Goal: Task Accomplishment & Management: Complete application form

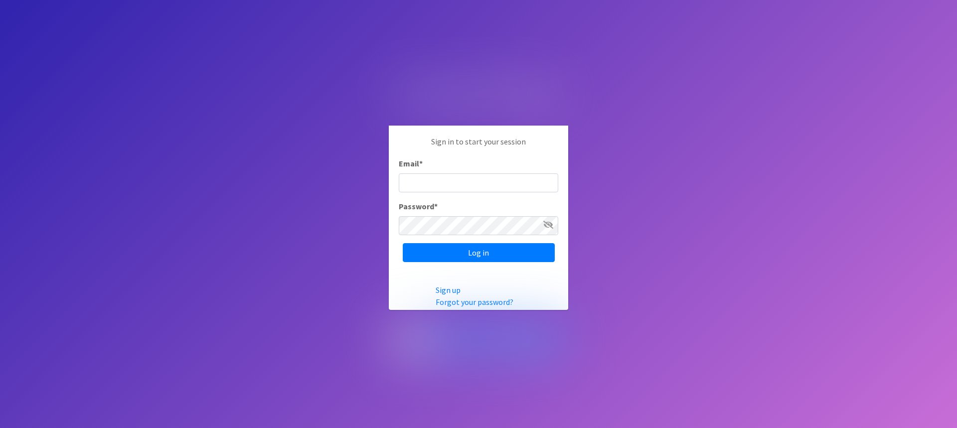
type input "[EMAIL_ADDRESS][DOMAIN_NAME]"
click at [471, 255] on input "Log in" at bounding box center [479, 252] width 152 height 19
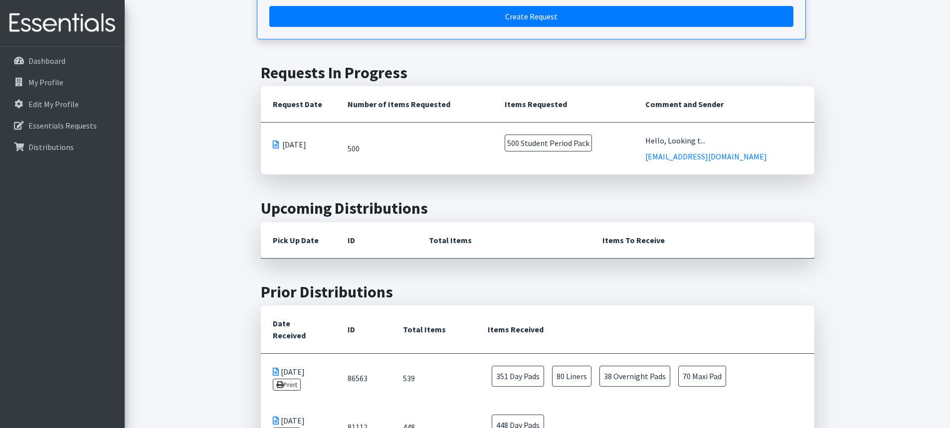
scroll to position [150, 0]
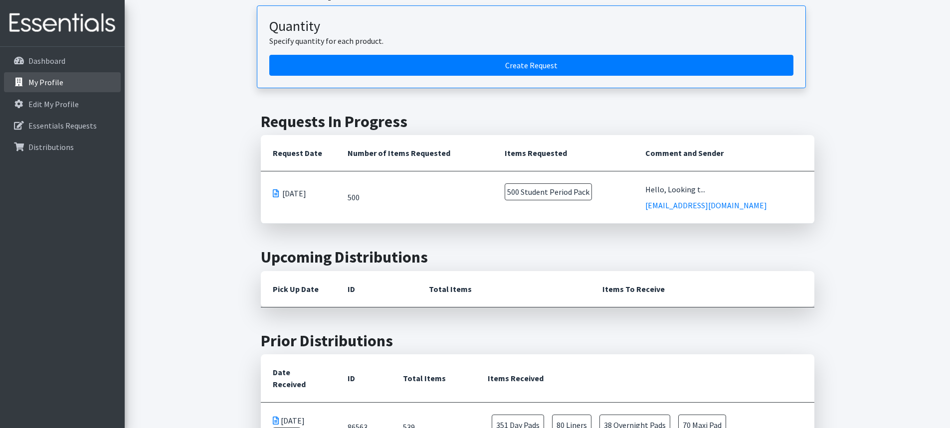
click at [66, 82] on link "My Profile" at bounding box center [62, 82] width 117 height 20
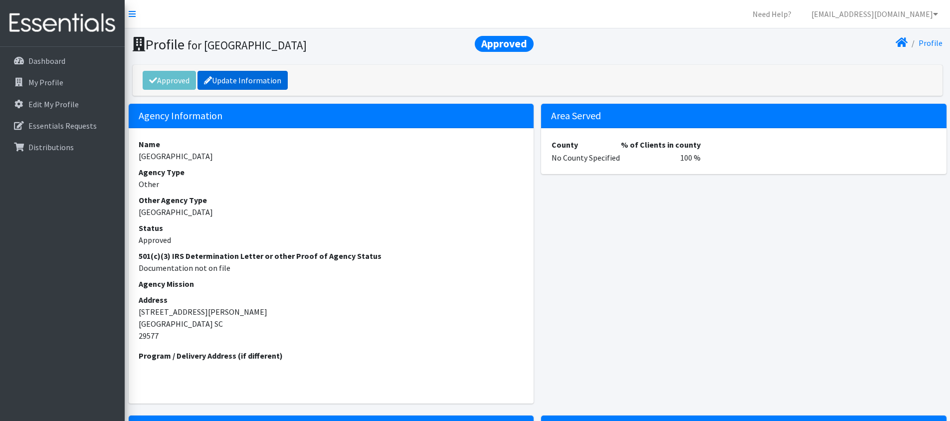
click at [254, 78] on link "Update Information" at bounding box center [242, 80] width 90 height 19
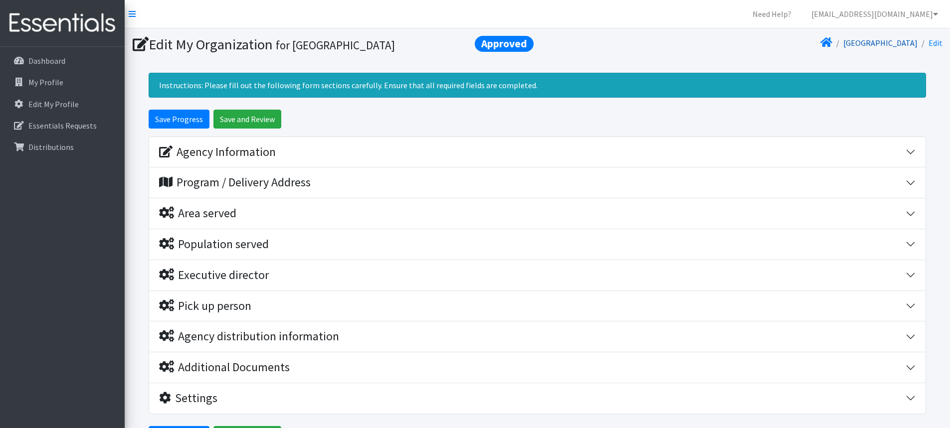
click at [891, 44] on link "Myrtle Beach High School" at bounding box center [880, 43] width 74 height 10
click at [941, 44] on link "Edit" at bounding box center [935, 43] width 14 height 10
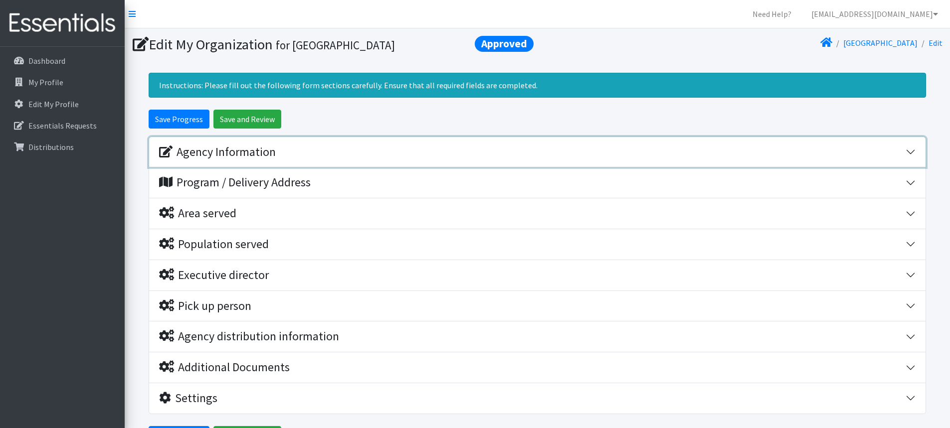
click at [911, 149] on button "Agency Information" at bounding box center [537, 152] width 776 height 30
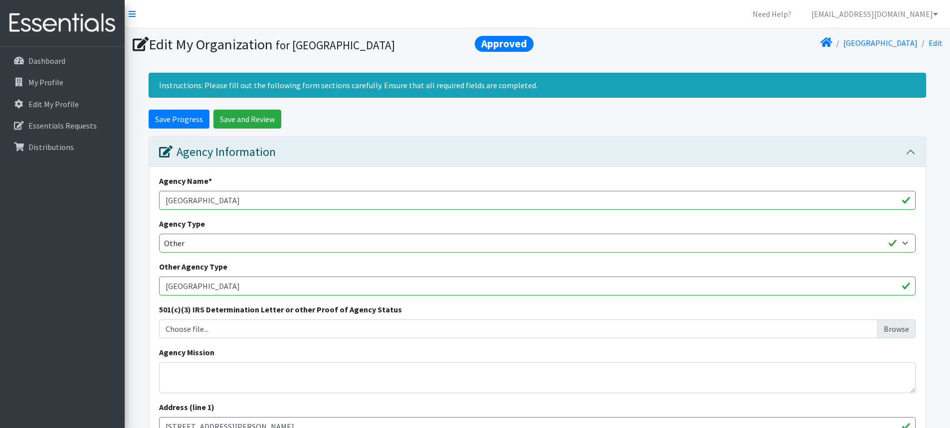
drag, startPoint x: 325, startPoint y: 200, endPoint x: 290, endPoint y: 199, distance: 34.9
click at [309, 200] on input "Myrtle Beach High School" at bounding box center [537, 200] width 756 height 19
drag, startPoint x: 0, startPoint y: 200, endPoint x: 0, endPoint y: 206, distance: 6.0
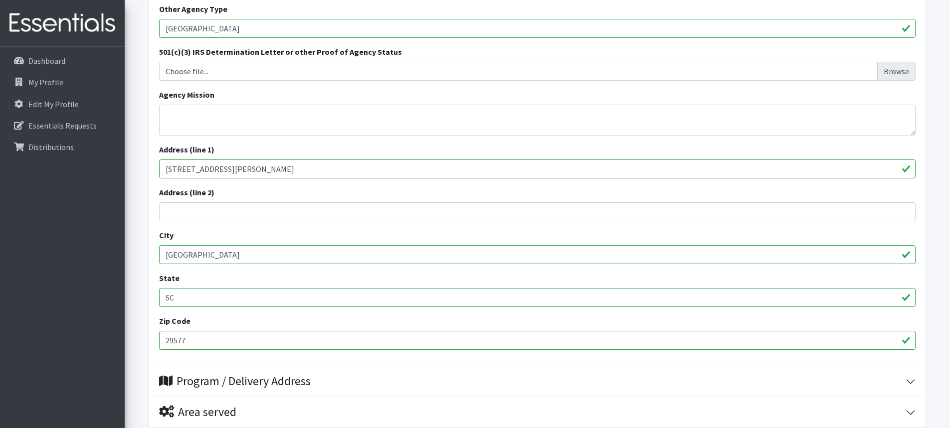
scroll to position [349, 0]
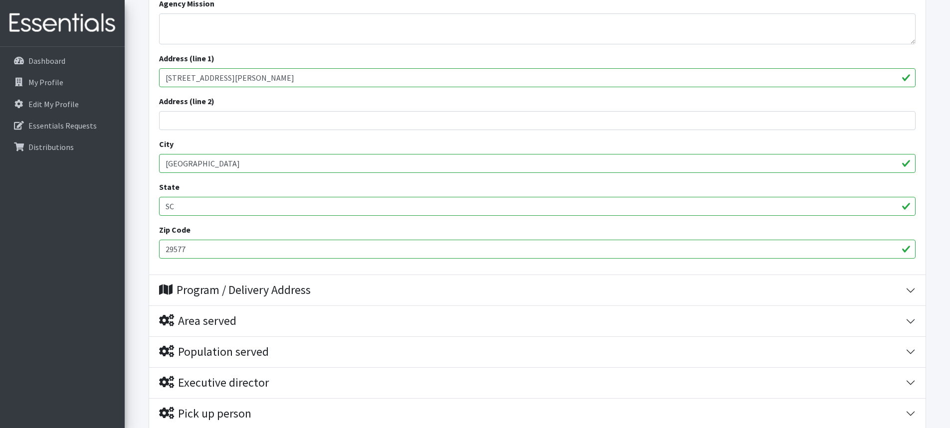
type input "Ocean Bay Middle"
drag, startPoint x: 310, startPoint y: 82, endPoint x: 124, endPoint y: 77, distance: 185.5
click at [124, 77] on div "Need Help? kmccallum@horrycountyschools.net Organization Settings My Co-Workers…" at bounding box center [475, 124] width 950 height 947
click at [229, 252] on input "29577" at bounding box center [537, 249] width 756 height 19
type input "29579"
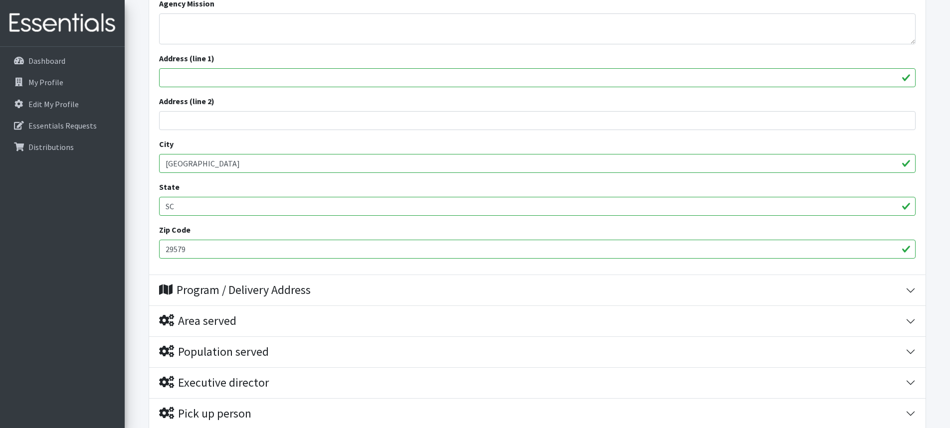
scroll to position [199, 0]
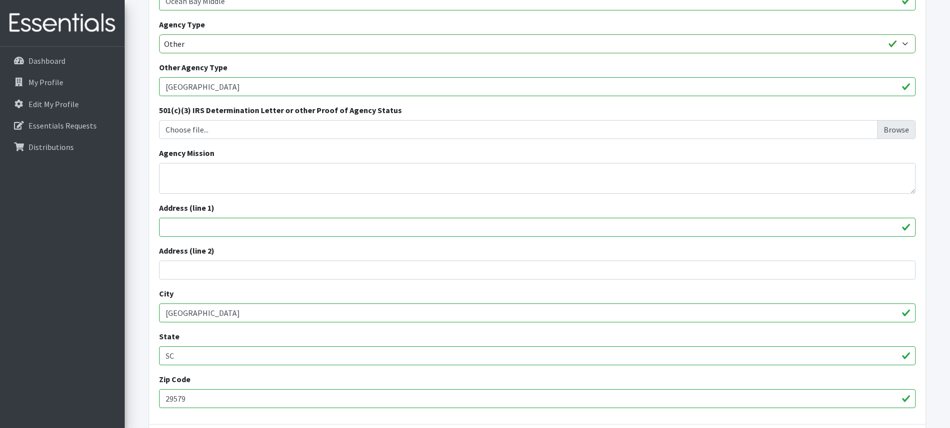
click at [215, 226] on input "Address (line 1)" at bounding box center [537, 227] width 756 height 19
paste input "905 International Dr"
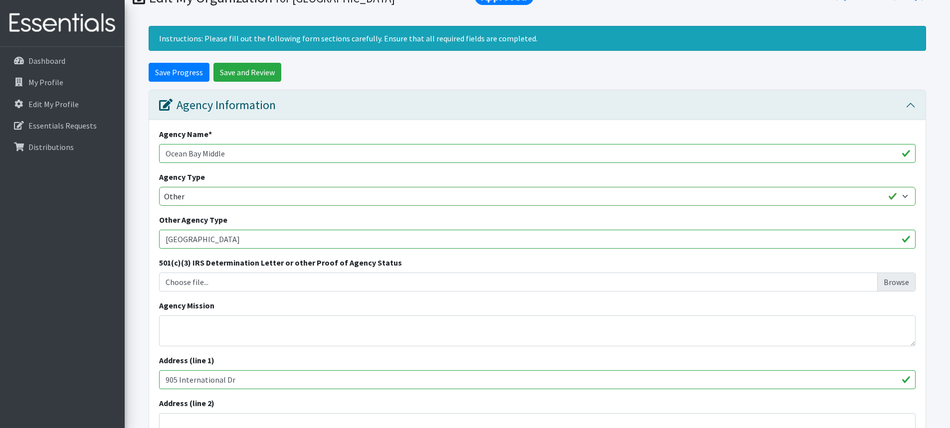
scroll to position [20, 0]
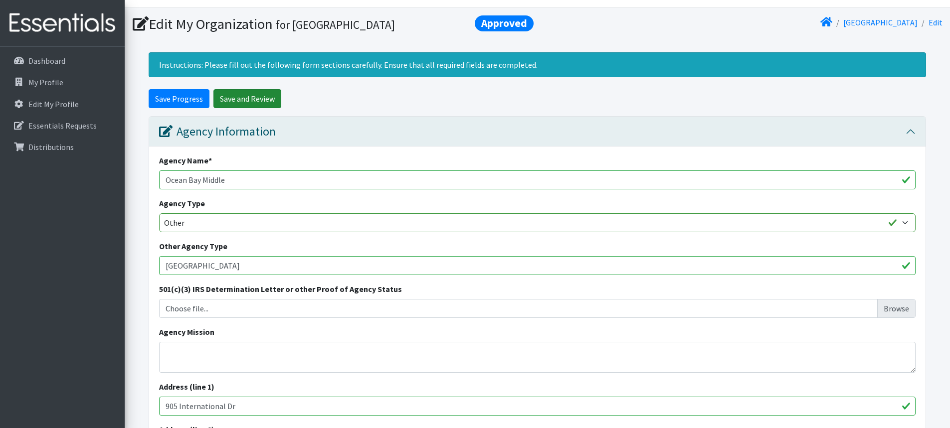
type input "905 International Dr"
click at [246, 102] on input "Save and Review" at bounding box center [247, 98] width 68 height 19
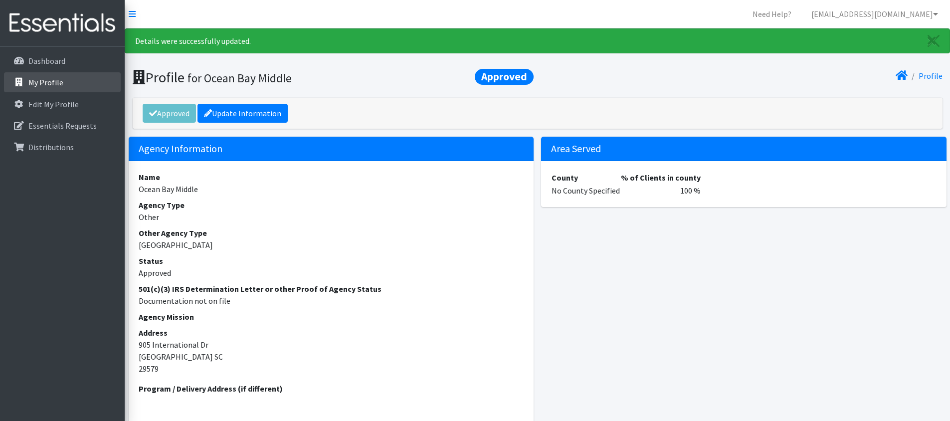
click at [43, 83] on p "My Profile" at bounding box center [45, 82] width 35 height 10
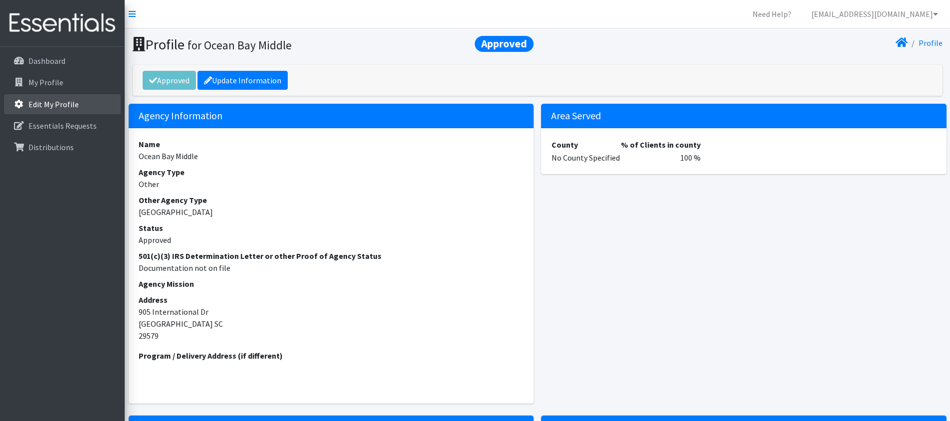
click at [46, 112] on link "Edit My Profile" at bounding box center [62, 104] width 117 height 20
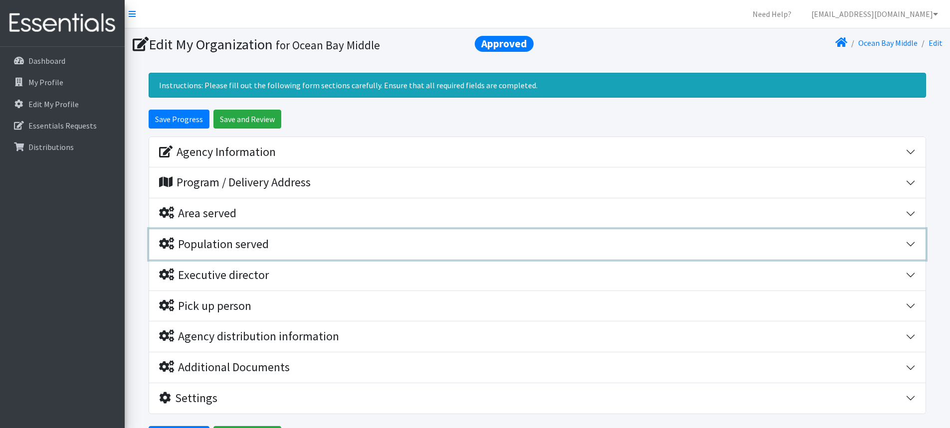
click at [224, 243] on div "Population served" at bounding box center [214, 244] width 110 height 14
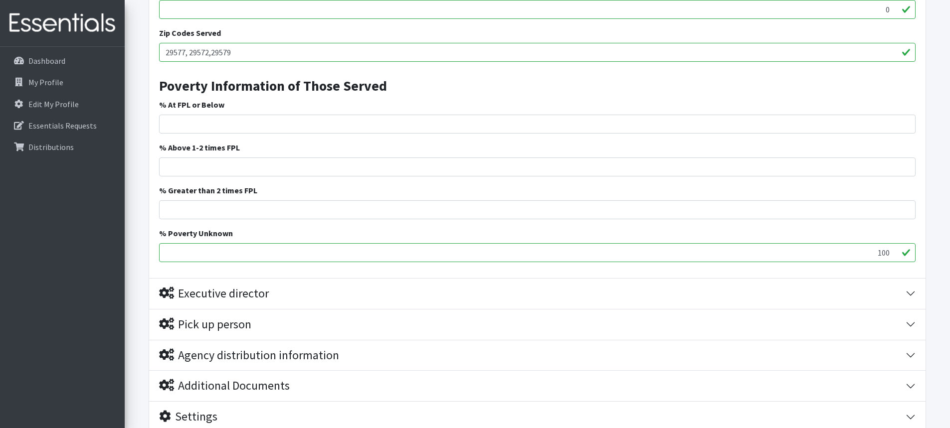
scroll to position [748, 0]
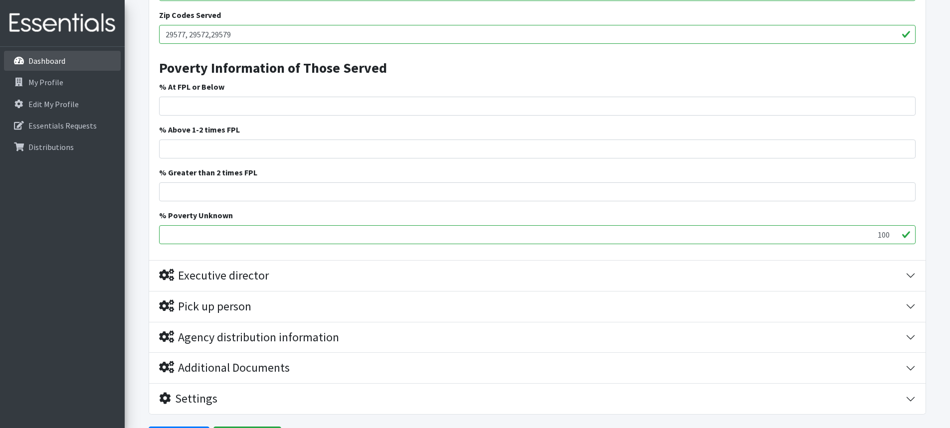
click at [43, 58] on p "Dashboard" at bounding box center [46, 61] width 37 height 10
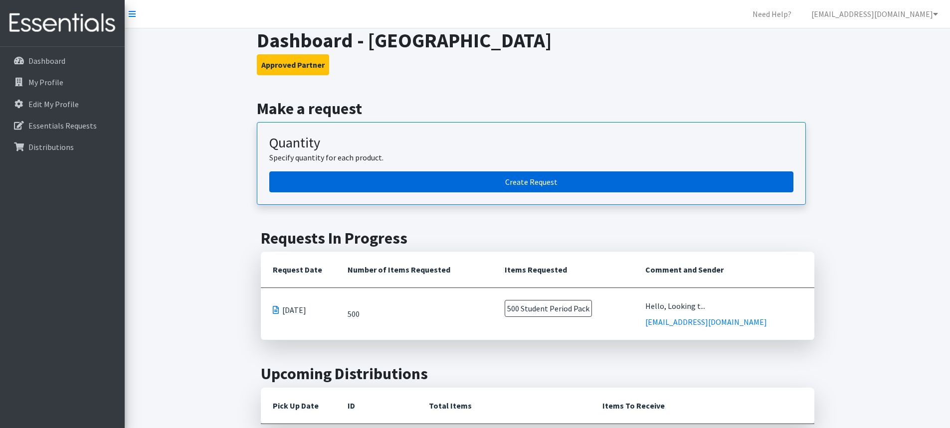
click at [499, 188] on link "Create Request" at bounding box center [531, 181] width 524 height 21
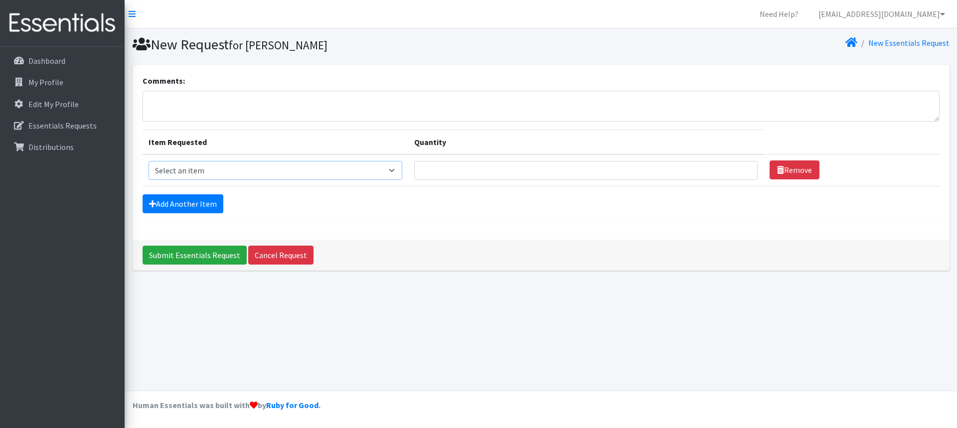
click at [318, 175] on select "Select an item Adult Period Pack Student Period Pack" at bounding box center [276, 170] width 254 height 19
select select "7757"
click at [149, 161] on select "Select an item Adult Period Pack Student Period Pack" at bounding box center [276, 170] width 254 height 19
click at [476, 172] on input "Quantity" at bounding box center [585, 170] width 343 height 19
click at [45, 93] on li "My Profile" at bounding box center [62, 82] width 117 height 21
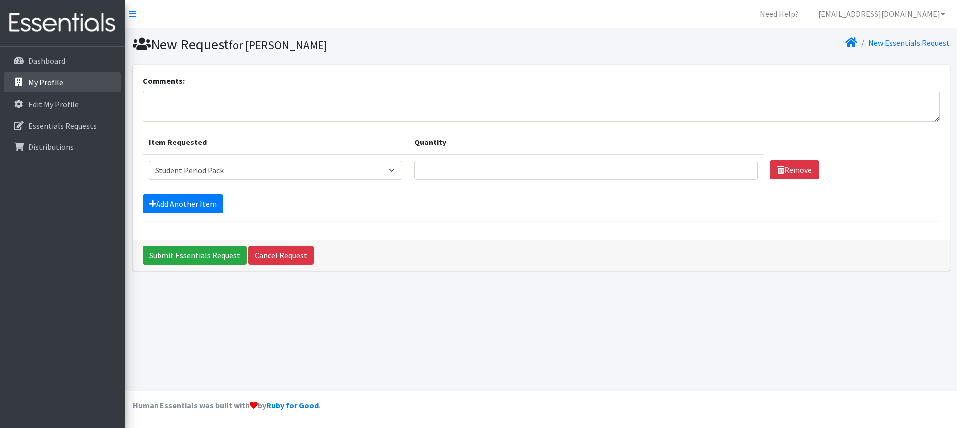
click at [49, 85] on p "My Profile" at bounding box center [45, 82] width 35 height 10
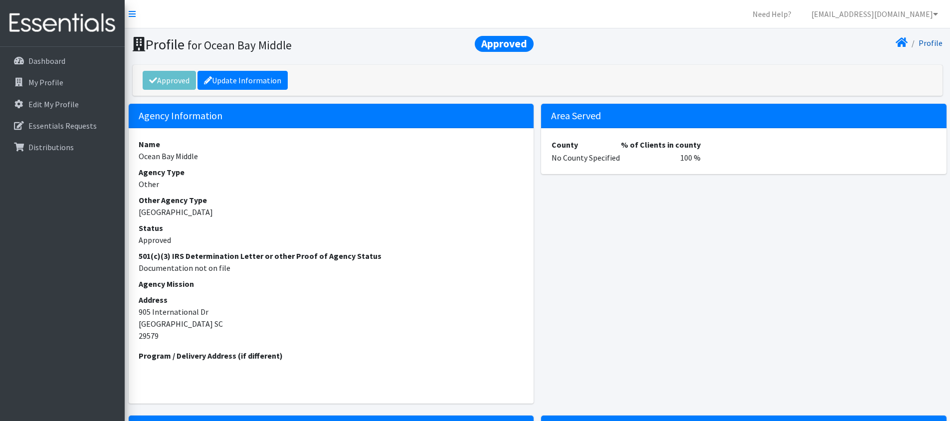
click at [927, 46] on link "Profile" at bounding box center [930, 43] width 24 height 10
click at [54, 79] on p "My Profile" at bounding box center [45, 82] width 35 height 10
click at [237, 81] on link "Update Information" at bounding box center [242, 80] width 90 height 19
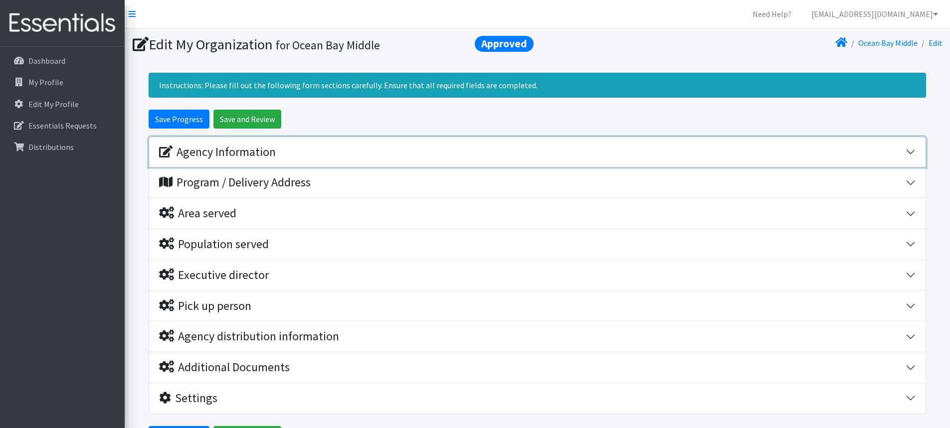
click at [233, 152] on div "Agency Information" at bounding box center [217, 152] width 117 height 14
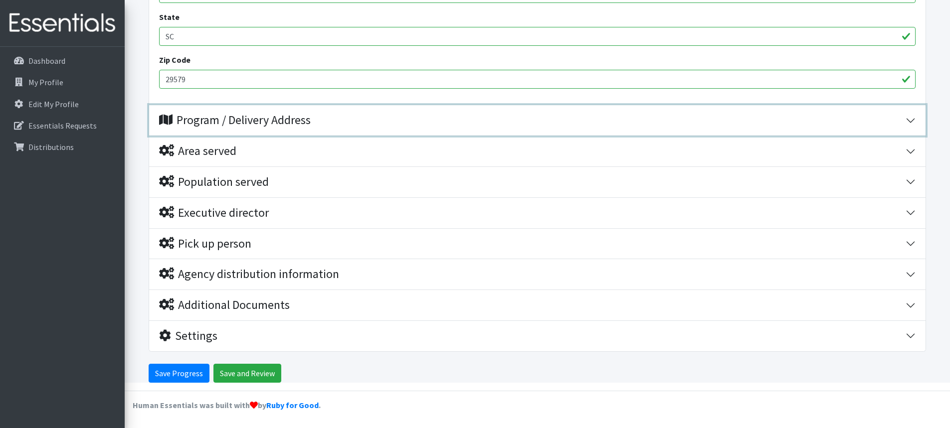
click at [213, 127] on div "Program / Delivery Address" at bounding box center [235, 120] width 152 height 14
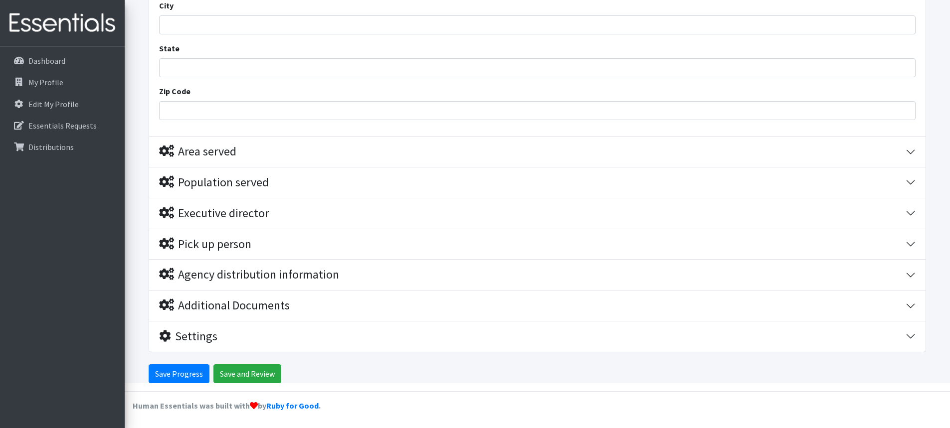
scroll to position [749, 0]
click at [43, 89] on link "My Profile" at bounding box center [62, 82] width 117 height 20
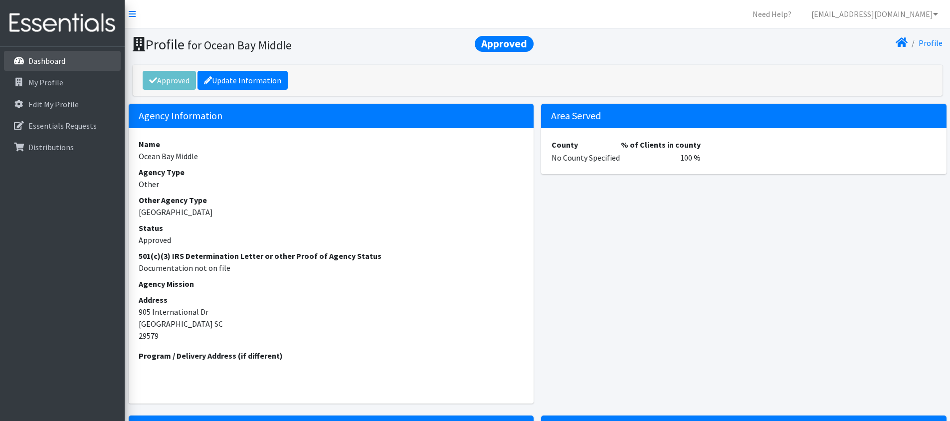
click at [26, 62] on link "Dashboard" at bounding box center [62, 61] width 117 height 20
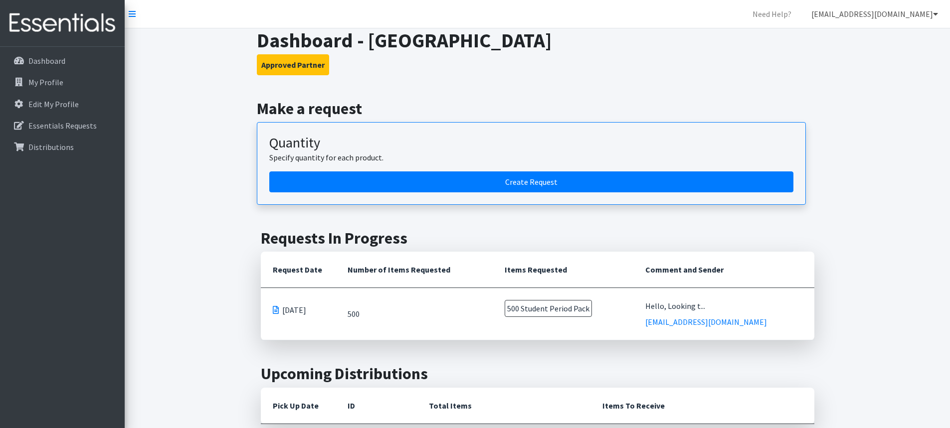
click at [849, 18] on link "[EMAIL_ADDRESS][DOMAIN_NAME]" at bounding box center [874, 14] width 143 height 20
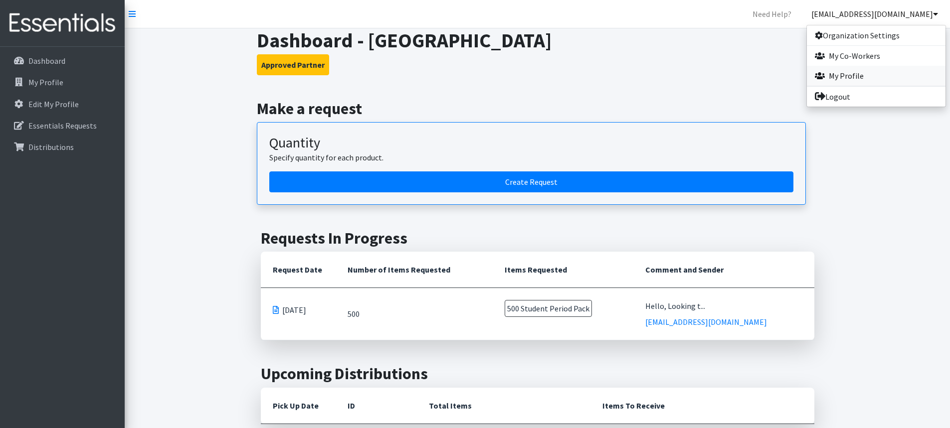
click at [841, 79] on link "My Profile" at bounding box center [875, 76] width 139 height 20
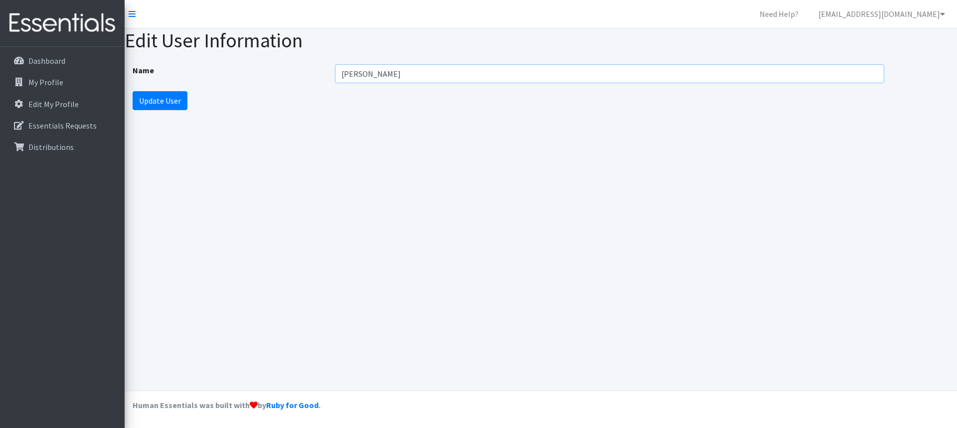
click at [353, 73] on input "[PERSON_NAME]" at bounding box center [609, 73] width 549 height 19
drag, startPoint x: 409, startPoint y: 71, endPoint x: 449, endPoint y: 78, distance: 40.5
click at [410, 72] on input "KimeRon McCallum" at bounding box center [609, 73] width 549 height 19
type input "KimeRon McCallum Mishoe"
click at [158, 99] on input "Update User" at bounding box center [160, 100] width 55 height 19
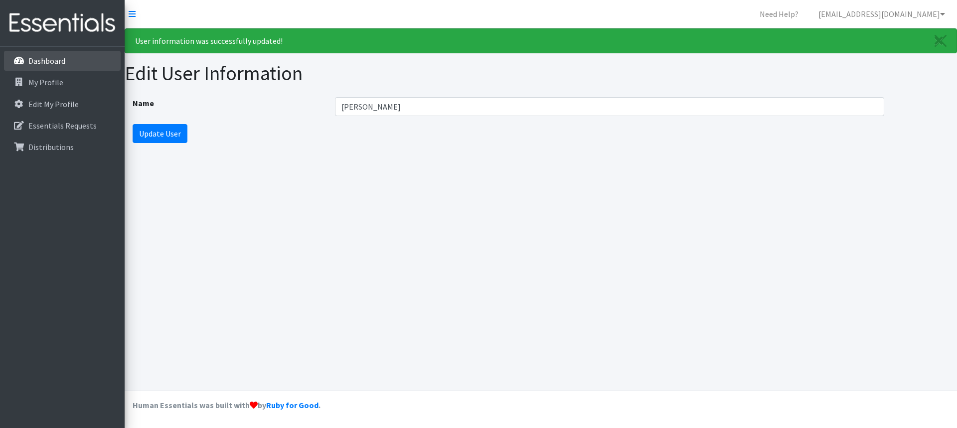
click at [31, 61] on p "Dashboard" at bounding box center [46, 61] width 37 height 10
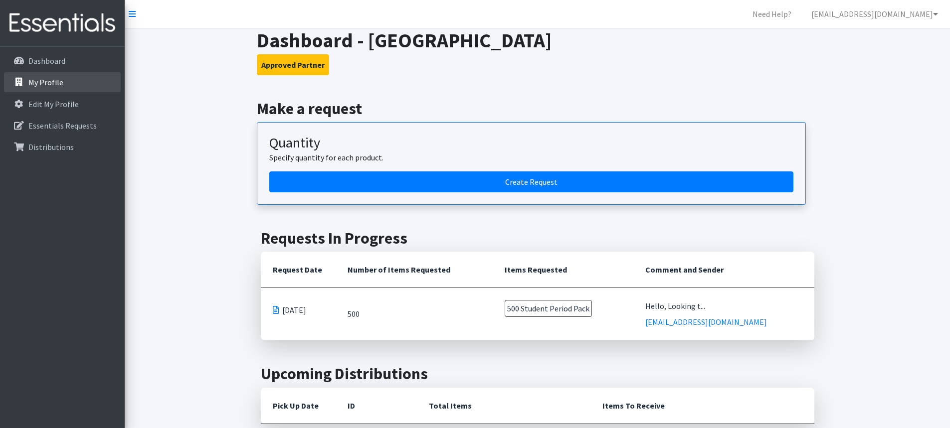
click at [35, 83] on p "My Profile" at bounding box center [45, 82] width 35 height 10
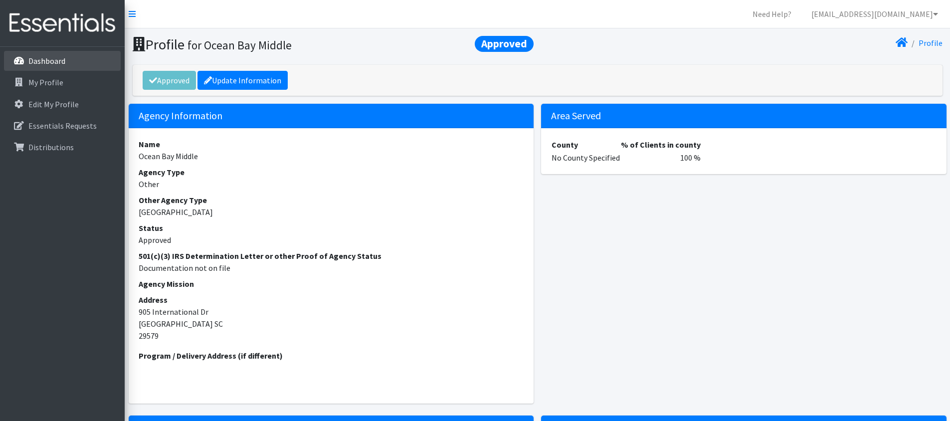
click at [37, 62] on p "Dashboard" at bounding box center [46, 61] width 37 height 10
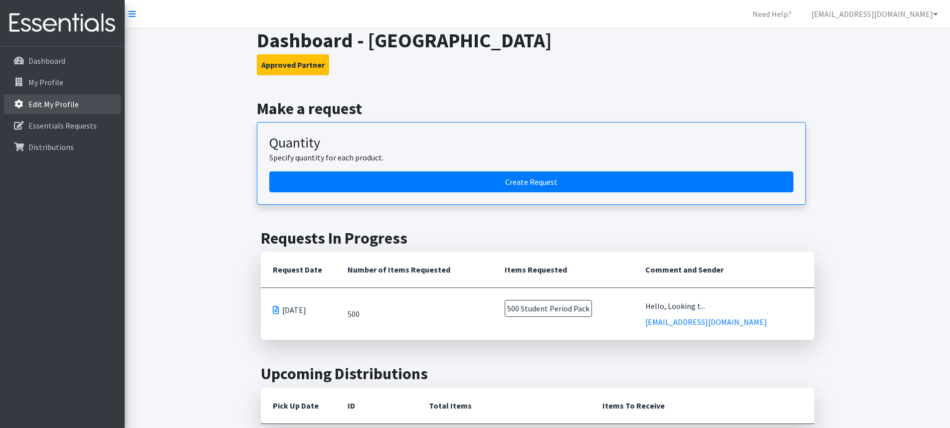
click at [47, 101] on p "Edit My Profile" at bounding box center [53, 104] width 50 height 10
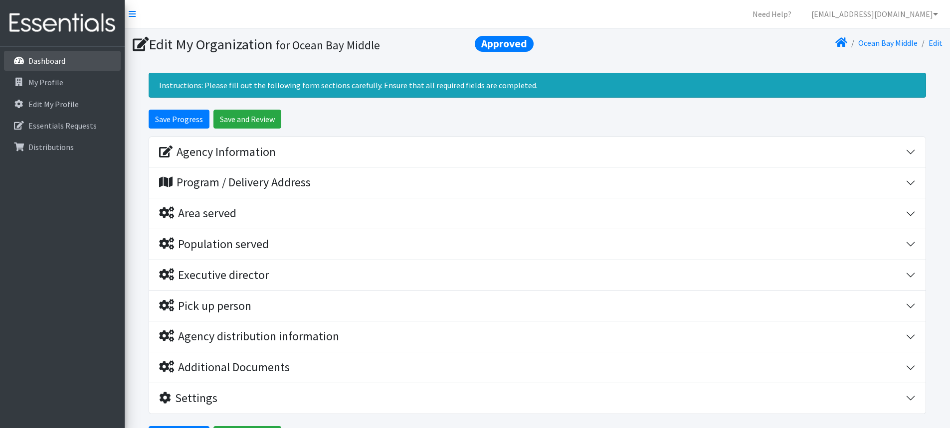
click at [85, 60] on link "Dashboard" at bounding box center [62, 61] width 117 height 20
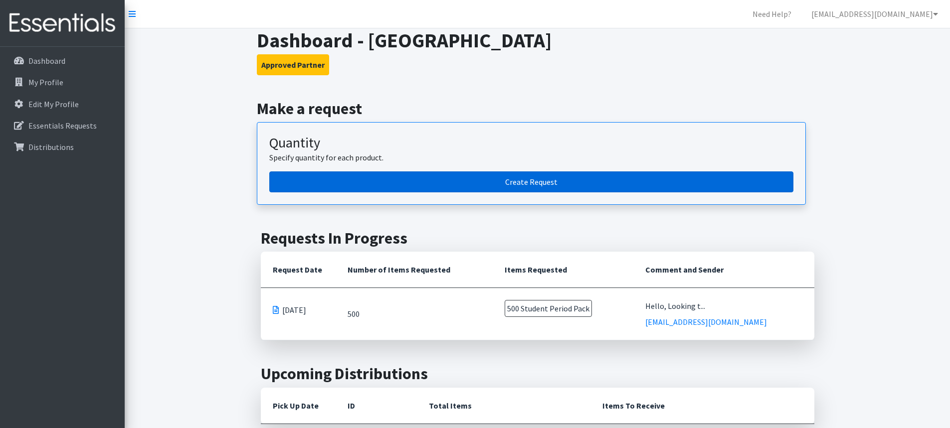
click at [524, 176] on link "Create Request" at bounding box center [531, 181] width 524 height 21
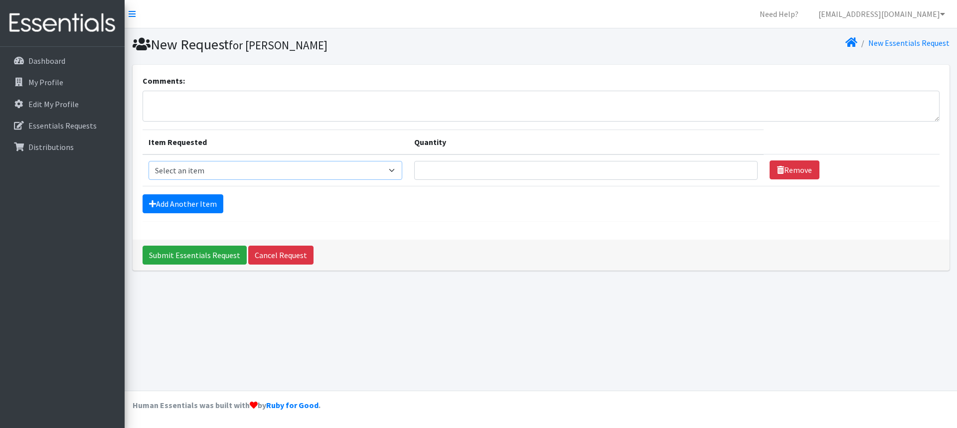
click at [220, 174] on select "Select an item Adult Period Pack Student Period Pack" at bounding box center [276, 170] width 254 height 19
select select "7757"
click at [149, 161] on select "Select an item Adult Period Pack Student Period Pack" at bounding box center [276, 170] width 254 height 19
click at [484, 171] on input "Quantity" at bounding box center [585, 170] width 343 height 19
type input "400"
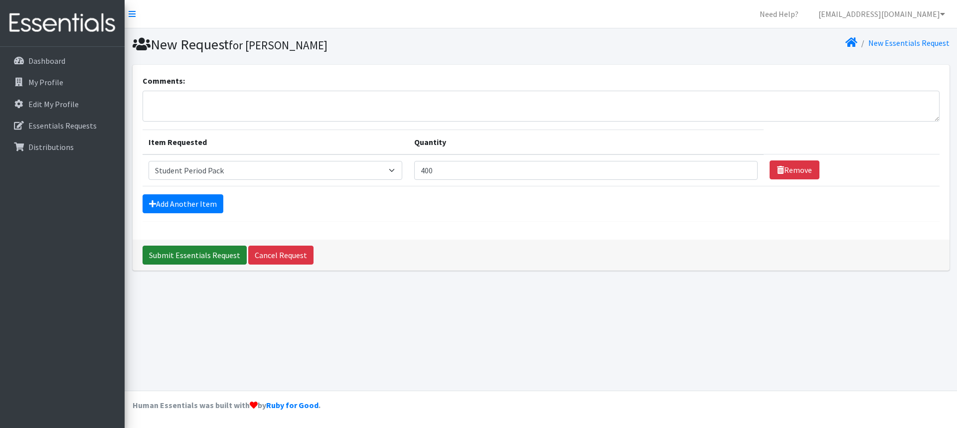
click at [203, 249] on input "Submit Essentials Request" at bounding box center [195, 255] width 104 height 19
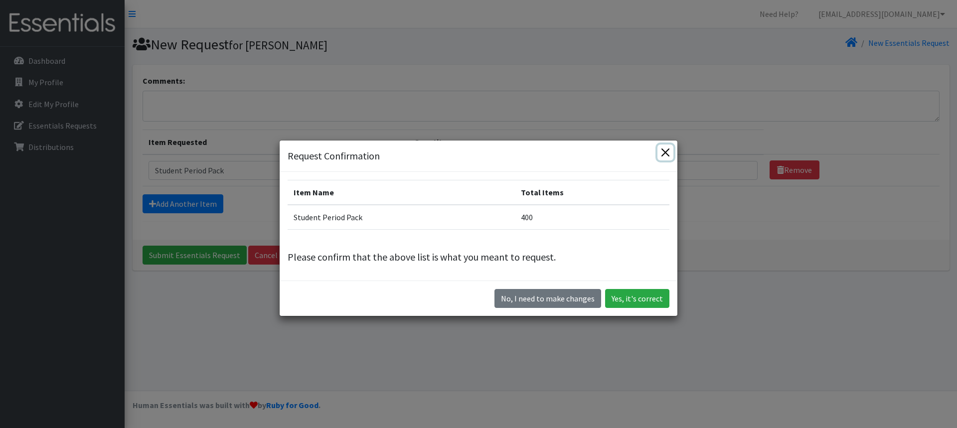
click at [660, 149] on button "Close" at bounding box center [665, 153] width 16 height 16
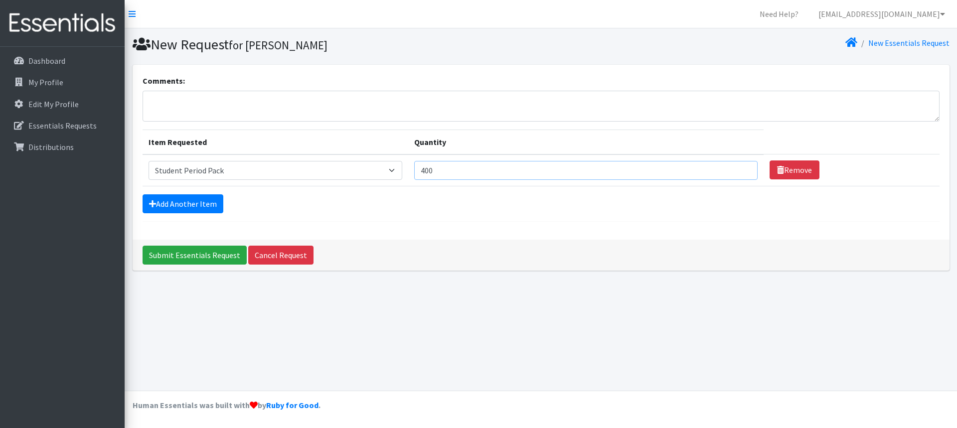
drag, startPoint x: 448, startPoint y: 172, endPoint x: 421, endPoint y: 186, distance: 30.1
click at [421, 186] on td "Quantity 400" at bounding box center [585, 171] width 355 height 32
click at [358, 305] on div "New Request for [PERSON_NAME] New Essentials Request Comments: Item Requested Q…" at bounding box center [541, 209] width 832 height 362
click at [174, 253] on input "Submit Essentials Request" at bounding box center [195, 255] width 104 height 19
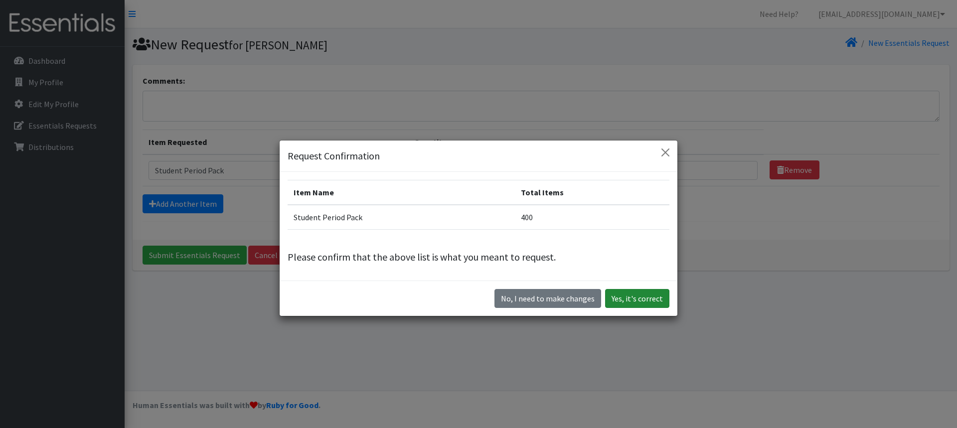
click at [643, 301] on button "Yes, it's correct" at bounding box center [637, 298] width 64 height 19
